Goal: Task Accomplishment & Management: Manage account settings

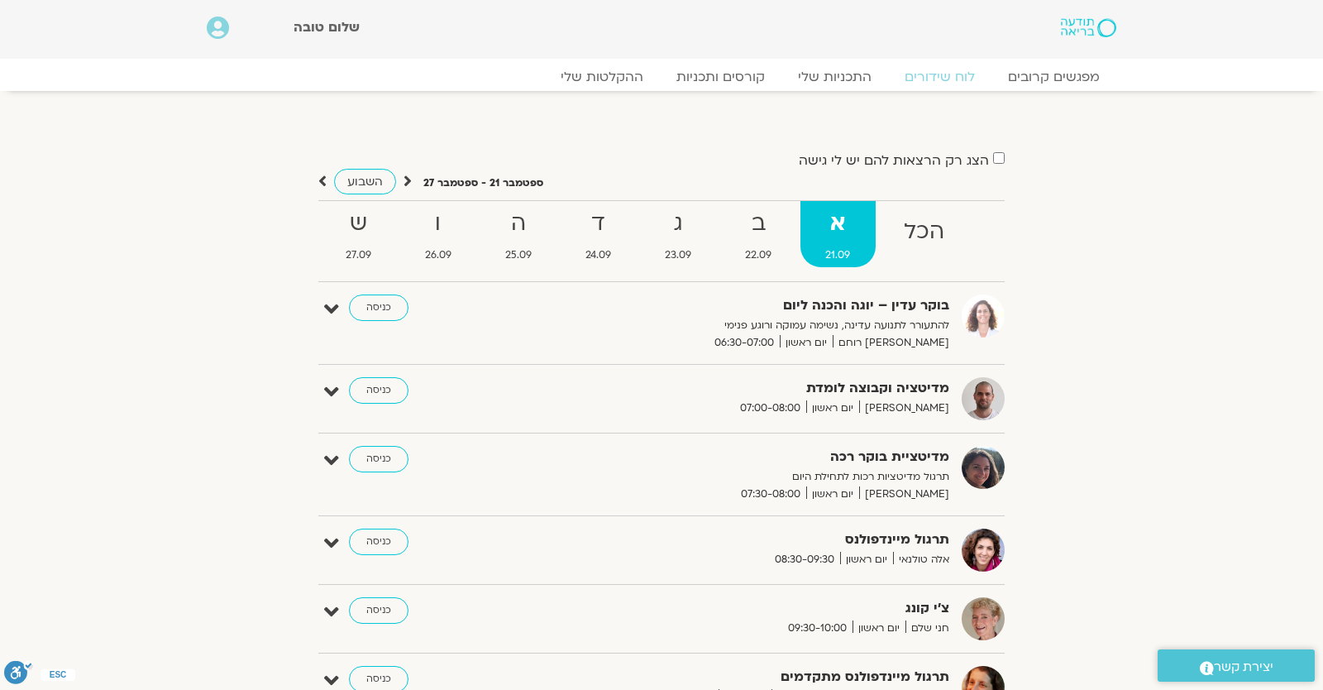
click at [1173, 172] on section "הצג רק הרצאות להם יש לי גישה ספטמבר 21 - ספטמבר 27 השבוע להציג אירועים שפתוחים …" at bounding box center [661, 528] width 1323 height 841
click at [218, 33] on icon at bounding box center [218, 28] width 22 height 23
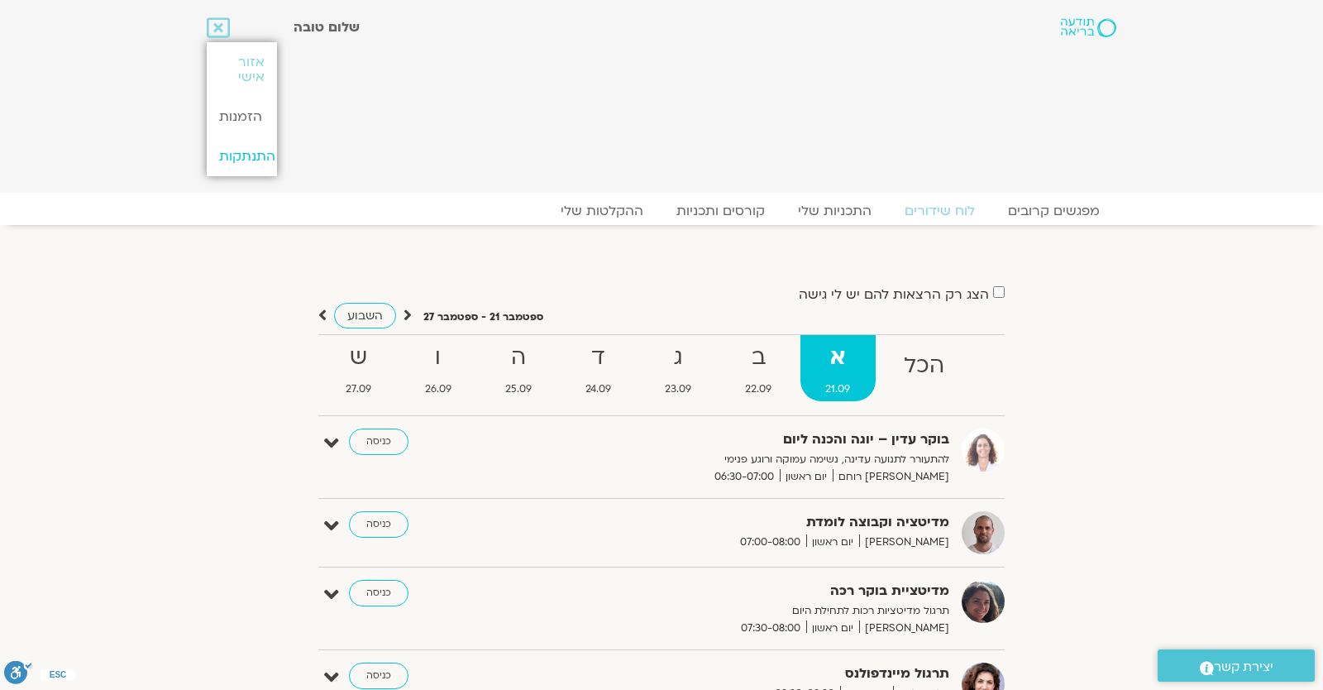
click at [246, 149] on link "התנתקות" at bounding box center [241, 156] width 69 height 40
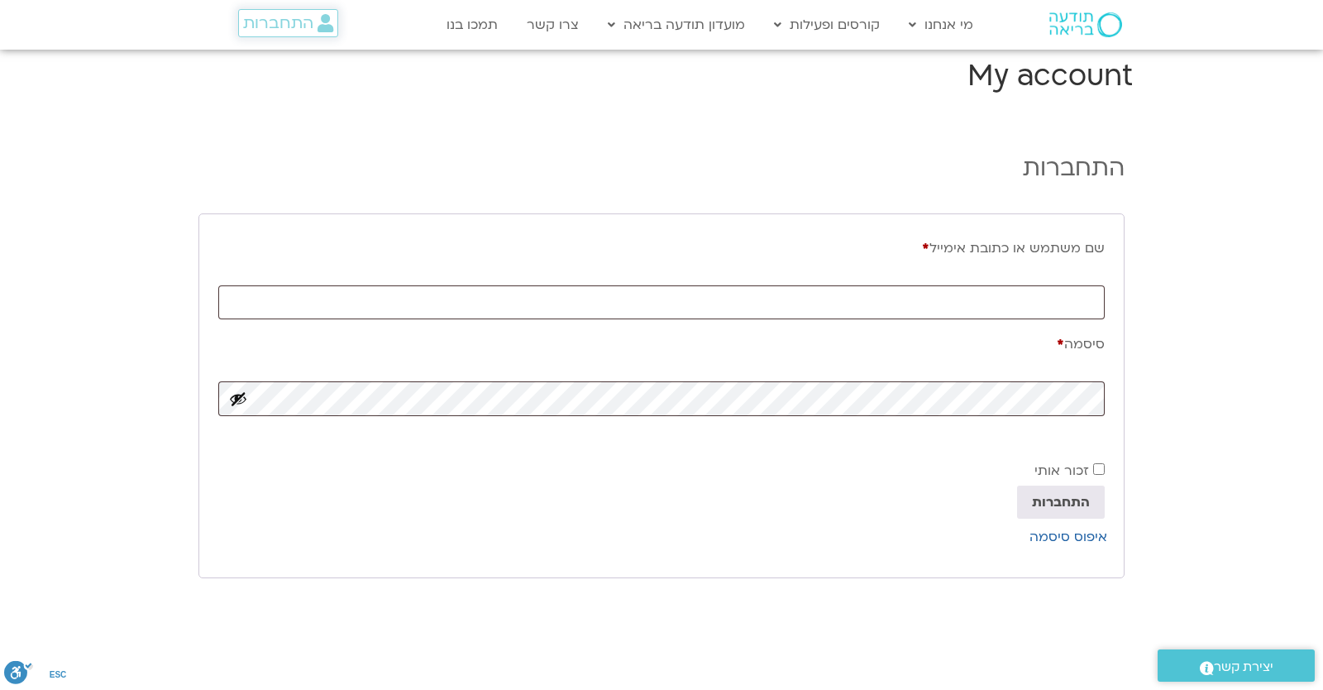
click at [323, 21] on icon at bounding box center [326, 23] width 16 height 18
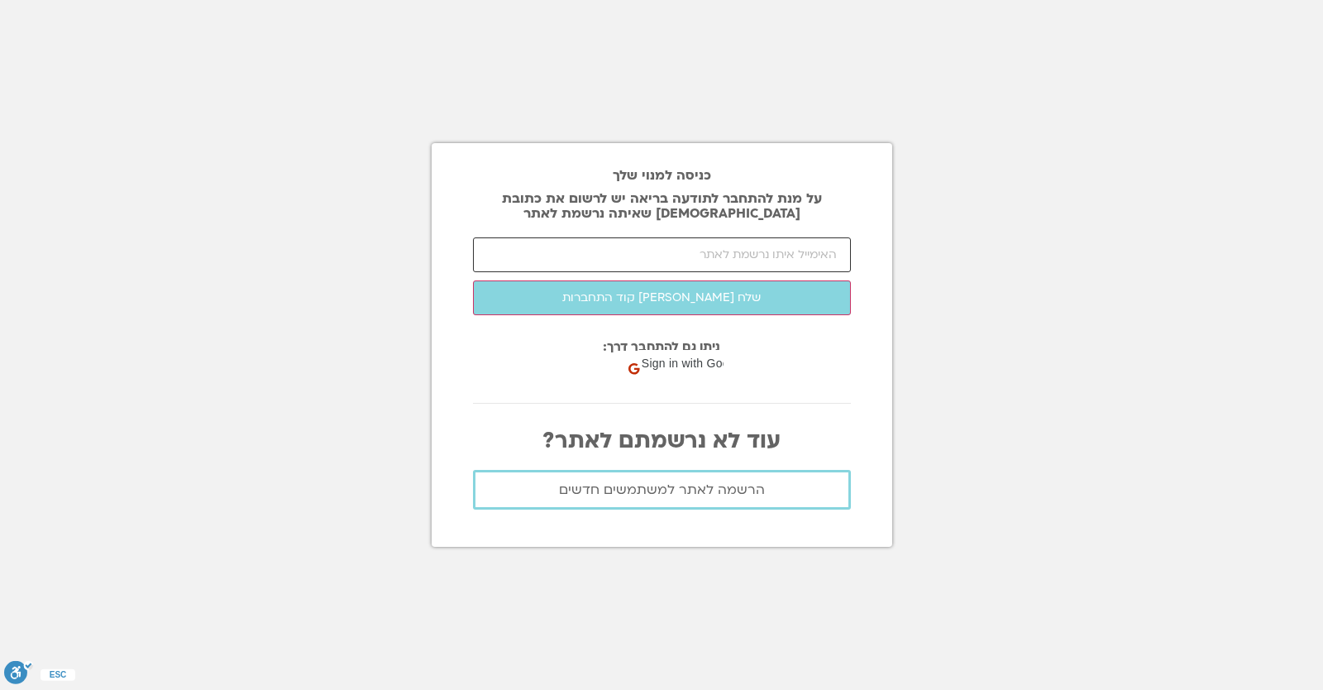
click at [694, 262] on input "email" at bounding box center [662, 254] width 378 height 35
type input "yonatanrf3@gmail.com"
click at [931, 273] on section "כניסה למנוי שלך על מנת להתחבר לתודעה בריאה יש לרשום את כתובת האיימל שאיתה נרשמת…" at bounding box center [661, 345] width 1323 height 690
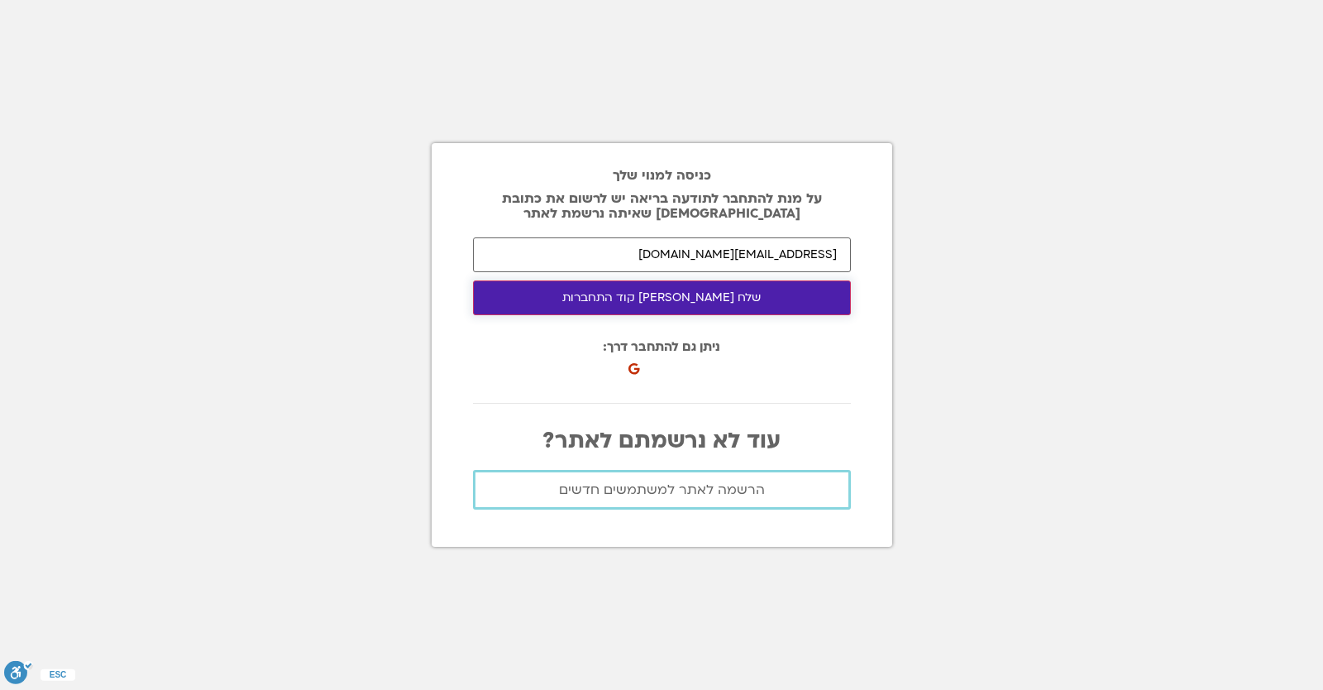
click at [834, 300] on button "שלח [PERSON_NAME] קוד התחברות" at bounding box center [662, 297] width 378 height 35
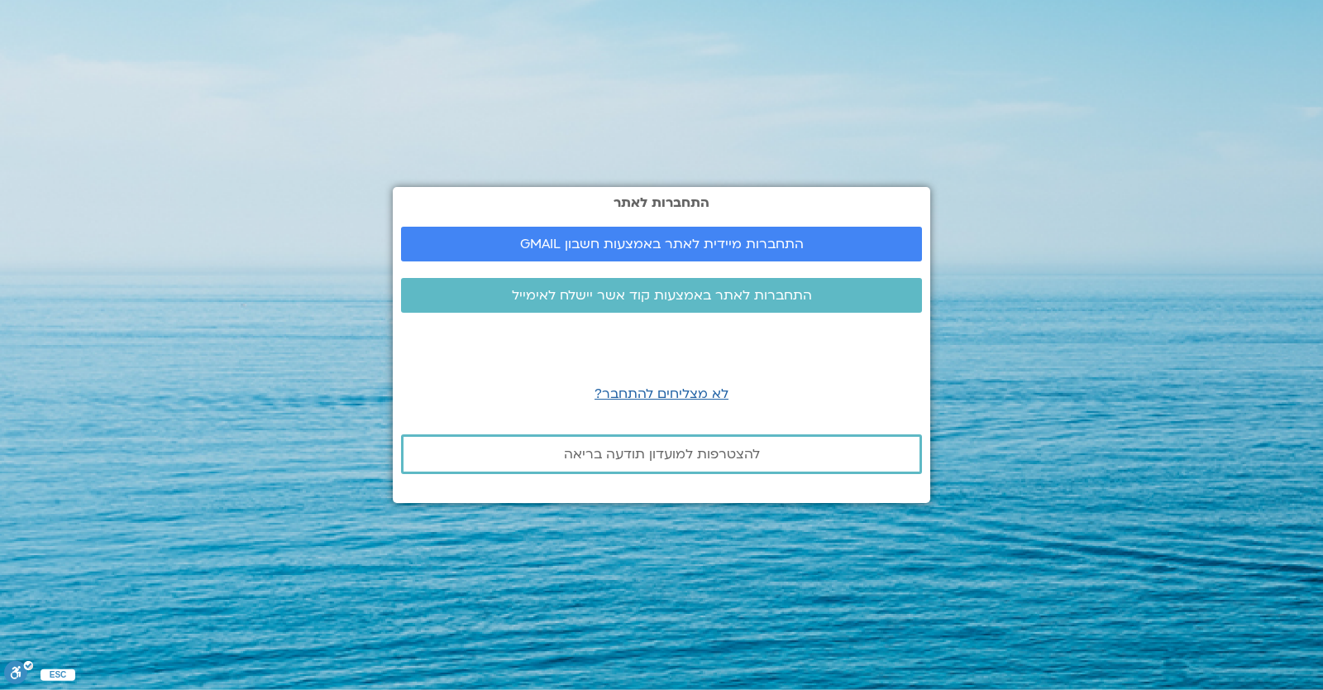
click at [562, 305] on link "התחברות לאתר באמצעות קוד אשר יישלח לאימייל" at bounding box center [661, 295] width 521 height 35
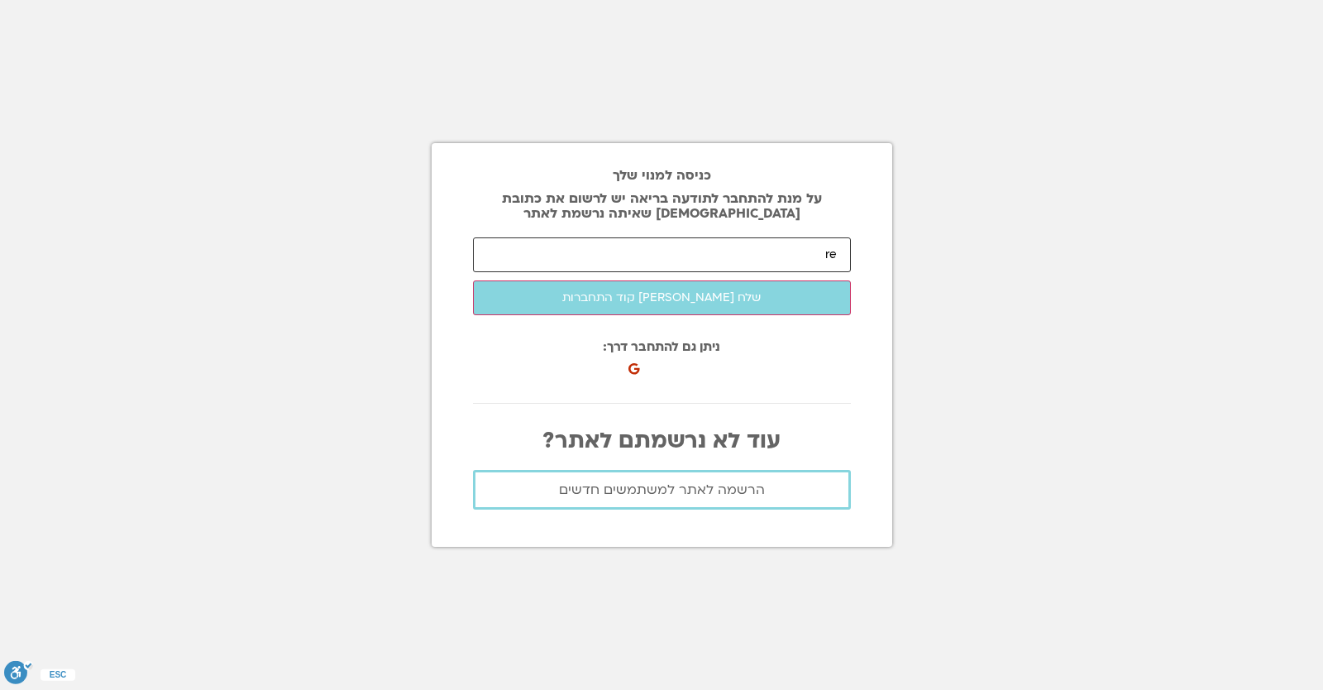
paste input "[EMAIL_ADDRESS][DOMAIN_NAME]"
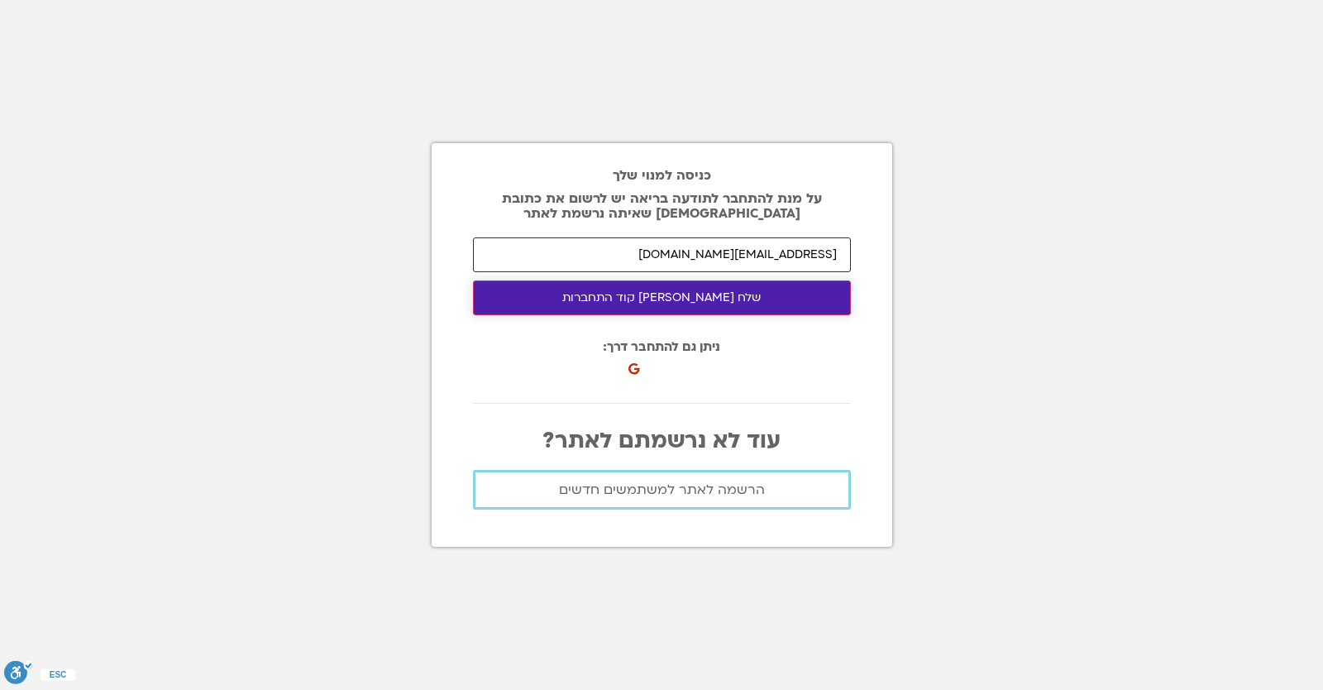
type input "[EMAIL_ADDRESS][DOMAIN_NAME]"
click at [794, 299] on button "שלח [PERSON_NAME] קוד התחברות" at bounding box center [662, 297] width 378 height 35
click at [648, 297] on button "שלח [PERSON_NAME] קוד התחברות" at bounding box center [662, 297] width 378 height 35
